Goal: Task Accomplishment & Management: Use online tool/utility

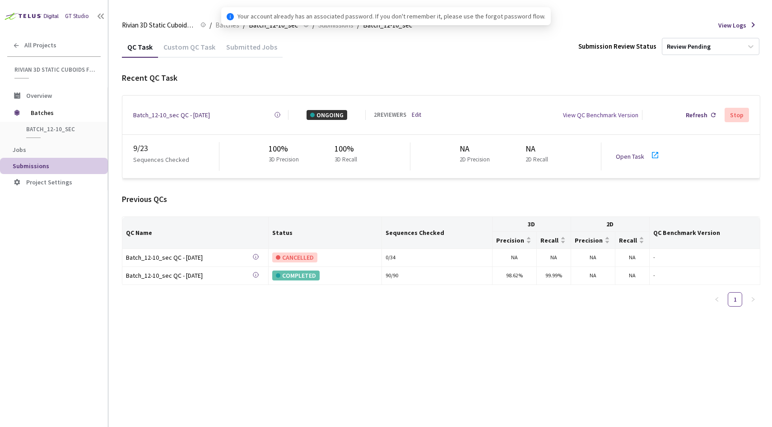
click at [201, 138] on div "9 / 23 Sequences Checked 100% 3D Precision 100% 3D Recall NA 2D Precision NA 2D…" at bounding box center [440, 156] width 637 height 43
click at [627, 153] on link "Open Task" at bounding box center [630, 157] width 28 height 8
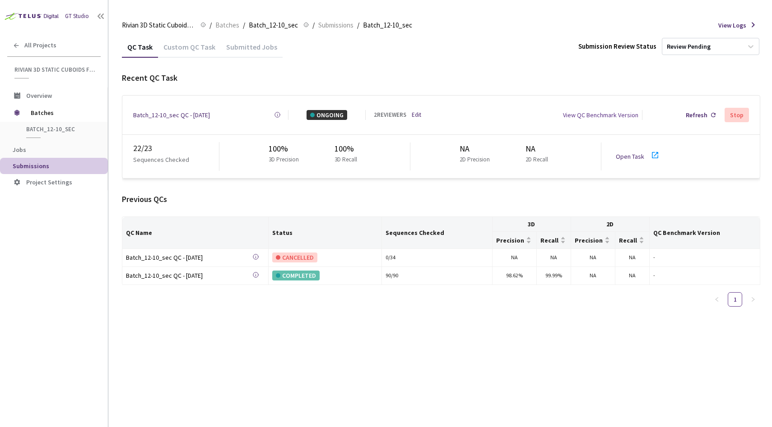
click at [477, 103] on div "Batch_12-10_sec QC - [DATE] Created at [DATE] 11:48 AM GMT+2 Created by [PERSON…" at bounding box center [440, 115] width 637 height 39
click at [416, 114] on link "Edit" at bounding box center [416, 115] width 9 height 9
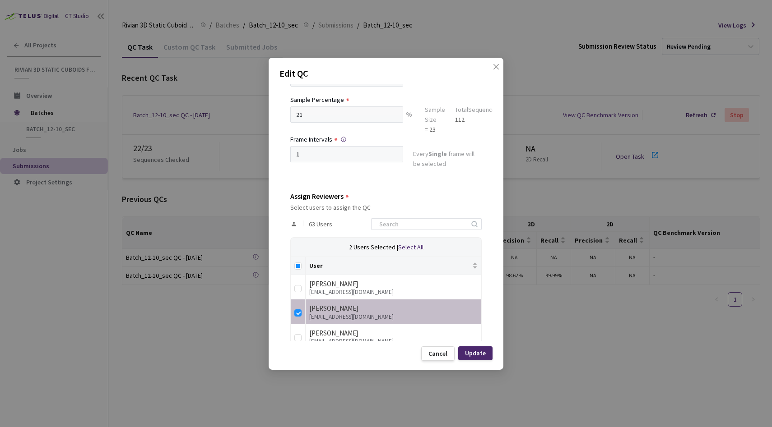
scroll to position [79, 0]
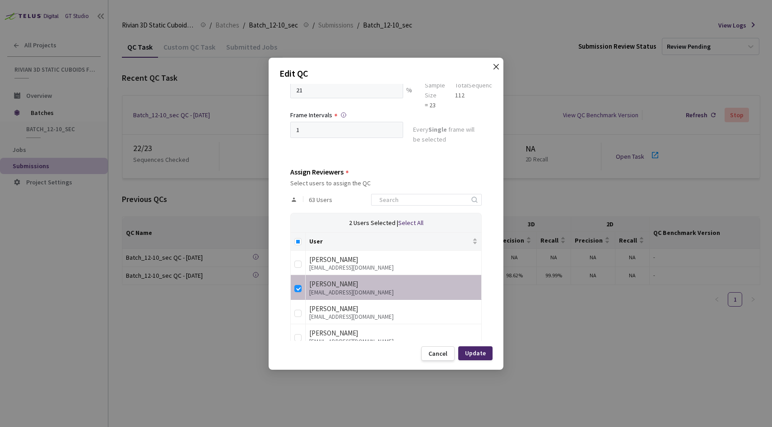
click at [492, 66] on icon "close" at bounding box center [495, 66] width 7 height 7
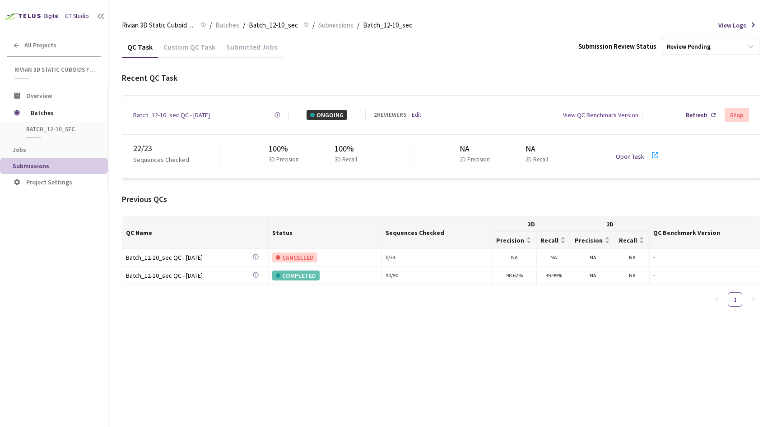
click at [423, 113] on div "2 REVIEWERS Edit" at bounding box center [402, 115] width 56 height 9
click at [451, 101] on div "Batch_12-10_sec QC - 22 Sep, 2025 Created at 22 Sep, 2025 at 11:48 AM GMT+2 Cre…" at bounding box center [440, 115] width 637 height 39
click at [420, 113] on link "Edit" at bounding box center [416, 115] width 9 height 9
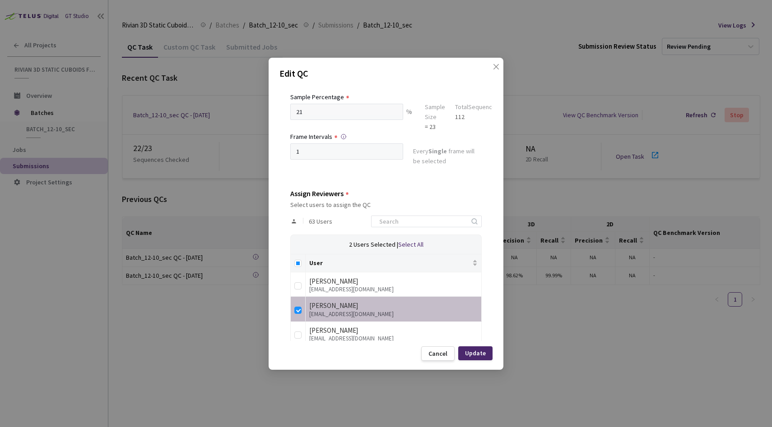
scroll to position [74, 0]
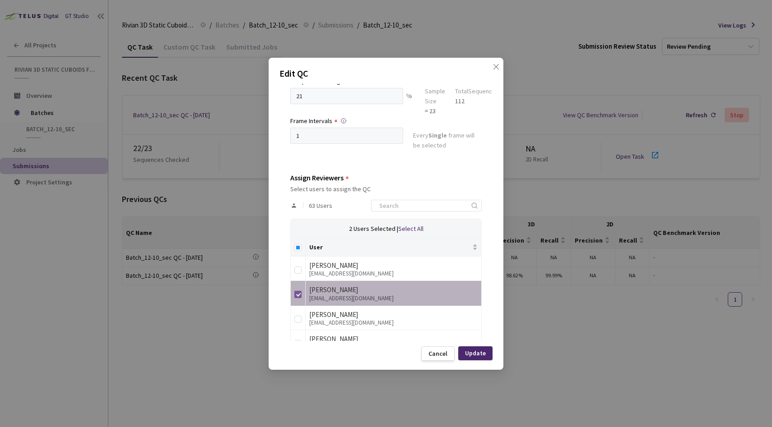
click at [301, 292] on input "checkbox" at bounding box center [297, 294] width 7 height 7
checkbox input "false"
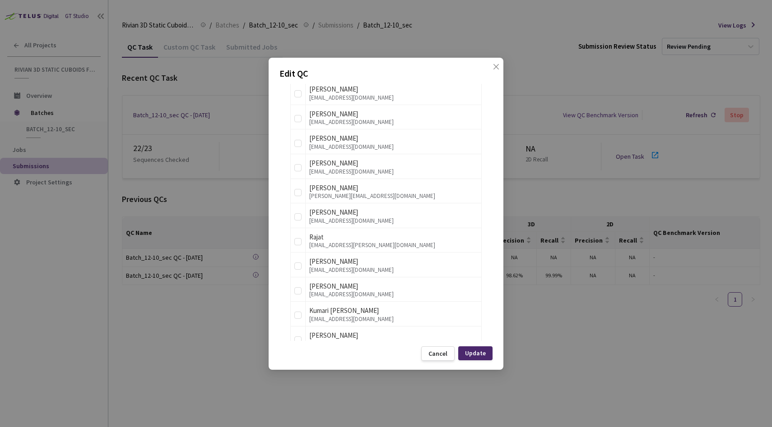
scroll to position [1295, 0]
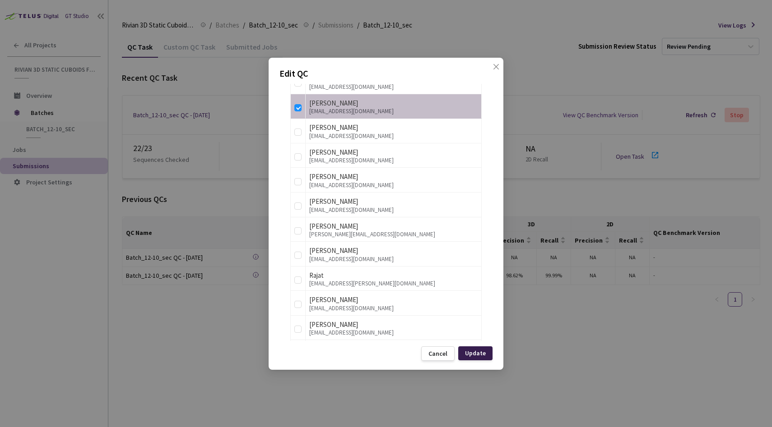
click at [474, 351] on div "Update" at bounding box center [475, 353] width 21 height 7
